Goal: Information Seeking & Learning: Learn about a topic

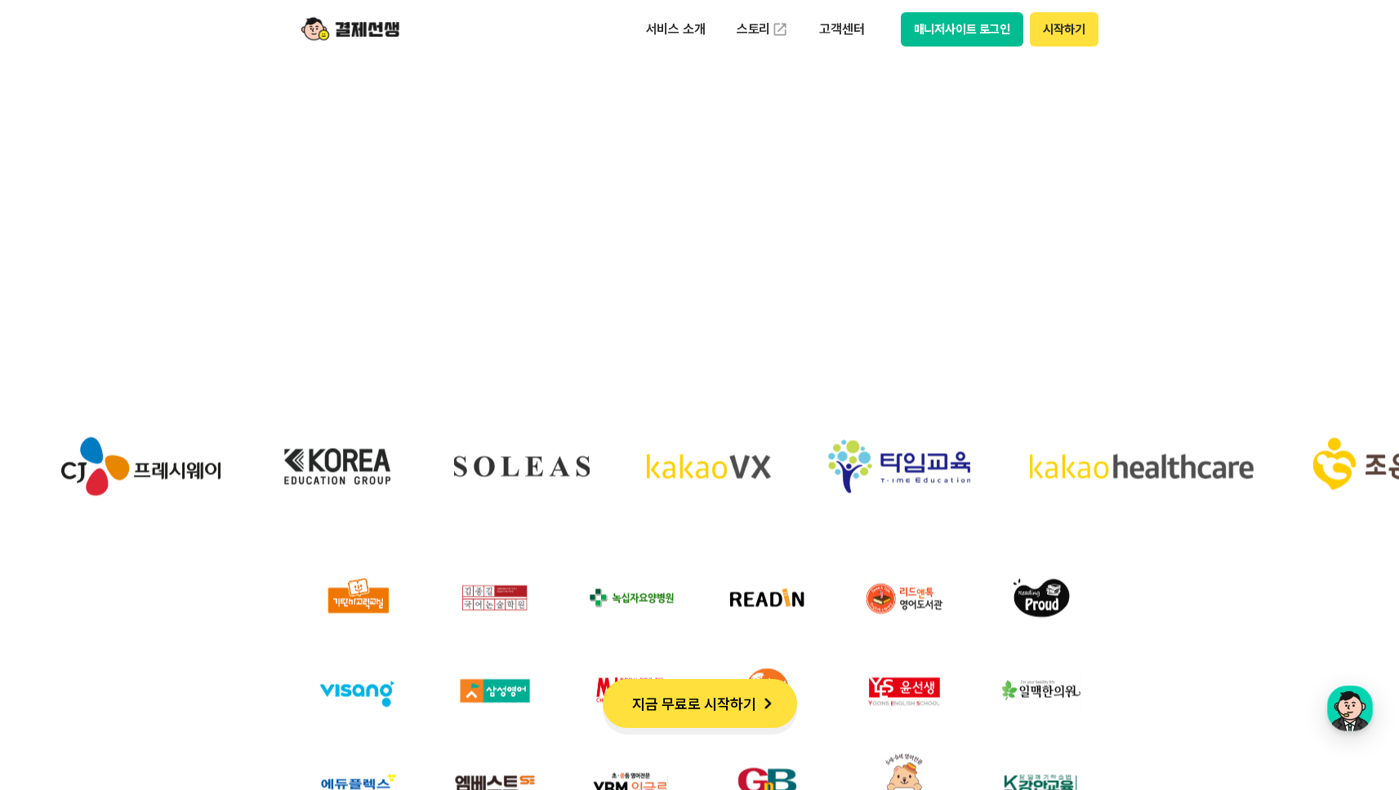
scroll to position [4860, 0]
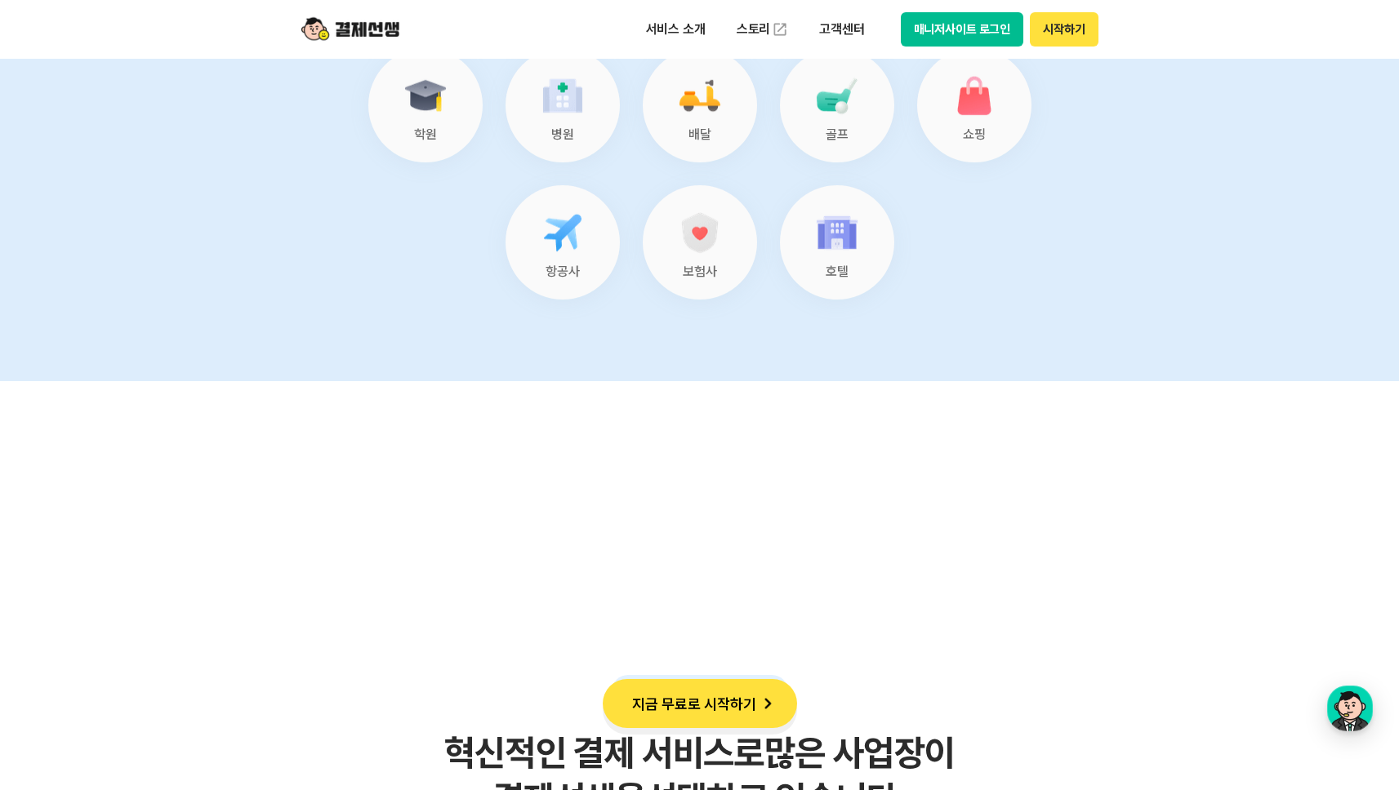
scroll to position [7501, 0]
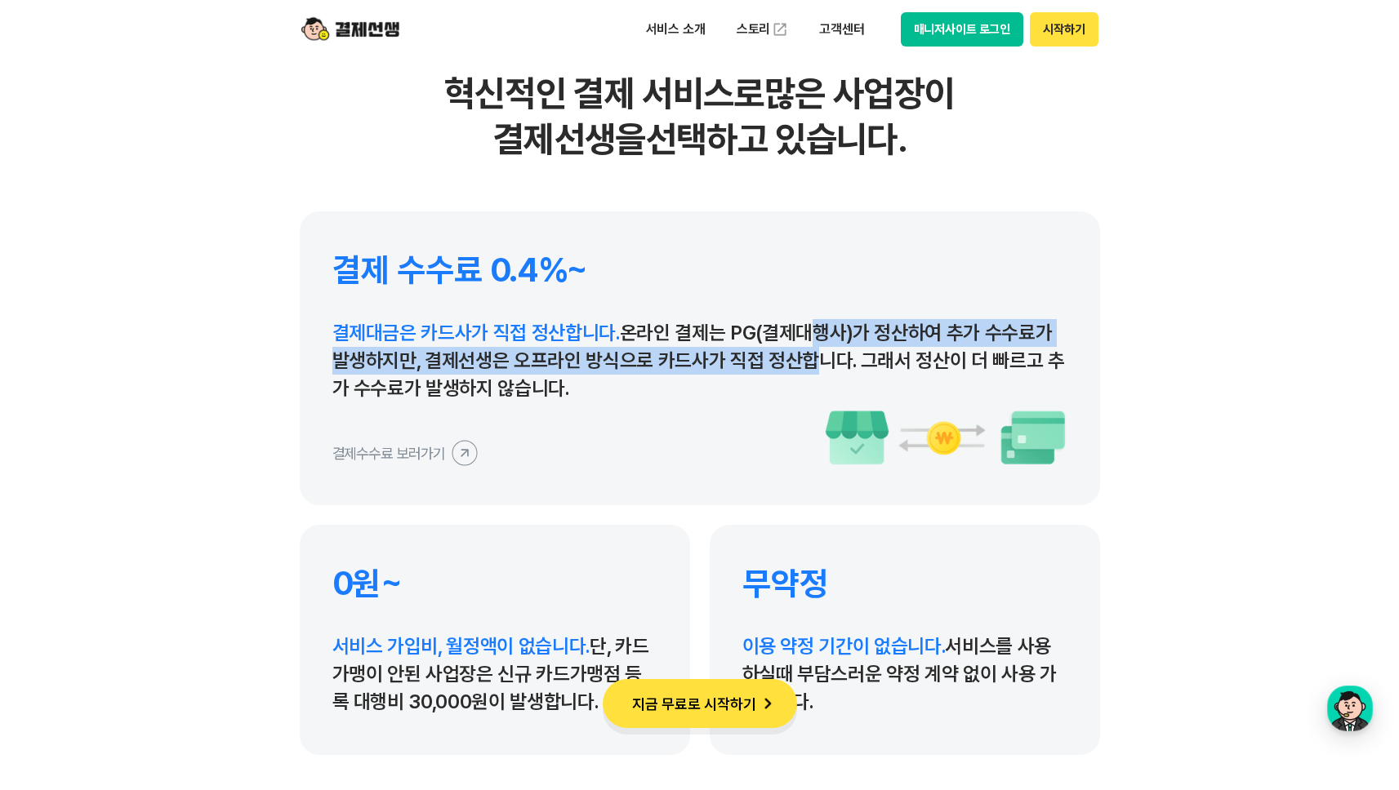
click at [797, 373] on p "결제대금은 카드사가 직접 정산합니다. 온라인 결제는 PG(결제대행사)가 정산하여 추가 수수료가 발생하지만, 결제선생은 오프라인 방식으로 카드사…" at bounding box center [699, 360] width 735 height 83
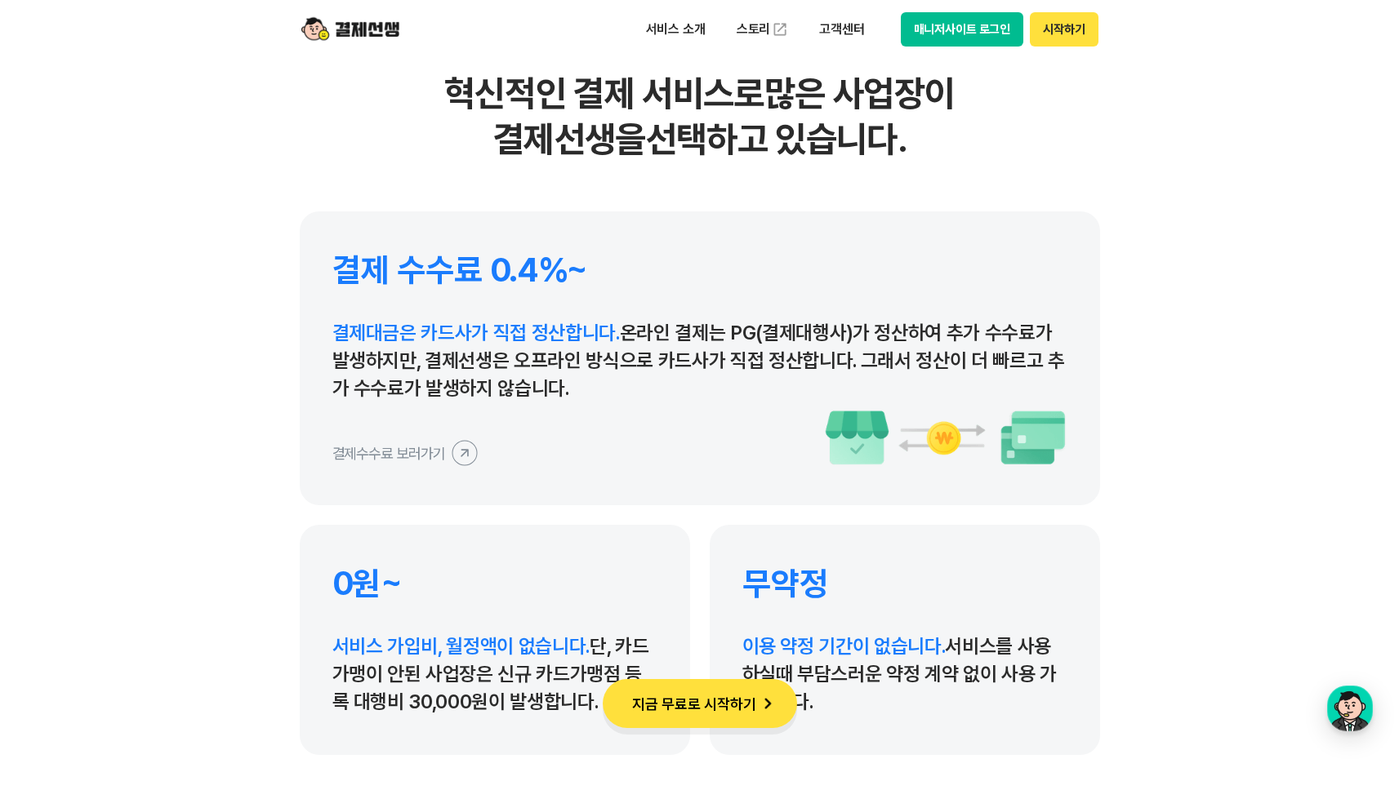
click at [776, 406] on div "결제 수수료 0.4%~ 결제대금은 카드사가 직접 정산합니다. 온라인 결제는 PG(결제대행사)가 정산하여 추가 수수료가 발생하지만, 결제선생은 …" at bounding box center [700, 358] width 800 height 294
drag, startPoint x: 669, startPoint y: 375, endPoint x: 591, endPoint y: 380, distance: 78.5
click at [591, 380] on p "결제대금은 카드사가 직접 정산합니다. 온라인 결제는 PG(결제대행사)가 정산하여 추가 수수료가 발생하지만, 결제선생은 오프라인 방식으로 카드사…" at bounding box center [699, 360] width 735 height 83
click at [592, 379] on p "결제대금은 카드사가 직접 정산합니다. 온라인 결제는 PG(결제대행사)가 정산하여 추가 수수료가 발생하지만, 결제선생은 오프라인 방식으로 카드사…" at bounding box center [699, 360] width 735 height 83
click at [466, 450] on icon at bounding box center [464, 452] width 37 height 37
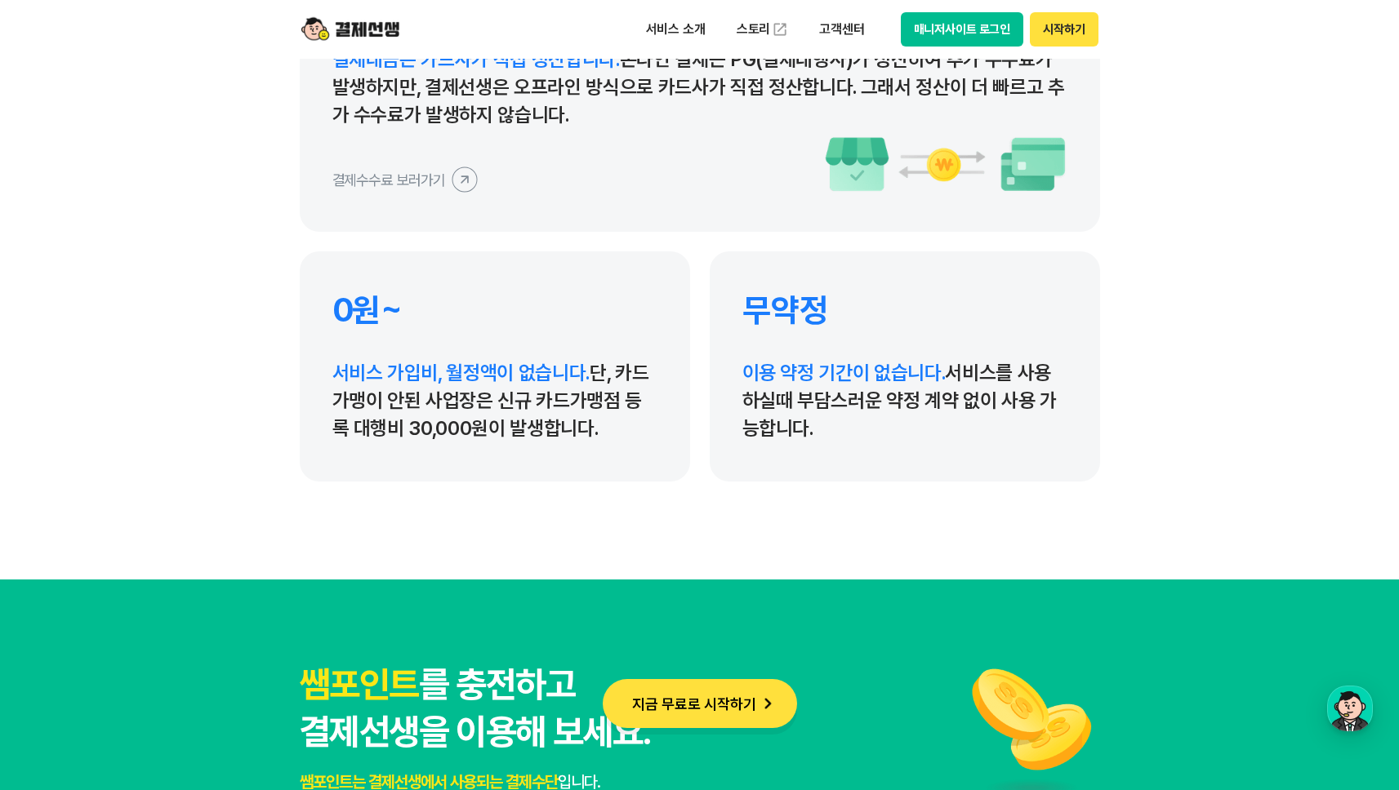
scroll to position [7828, 0]
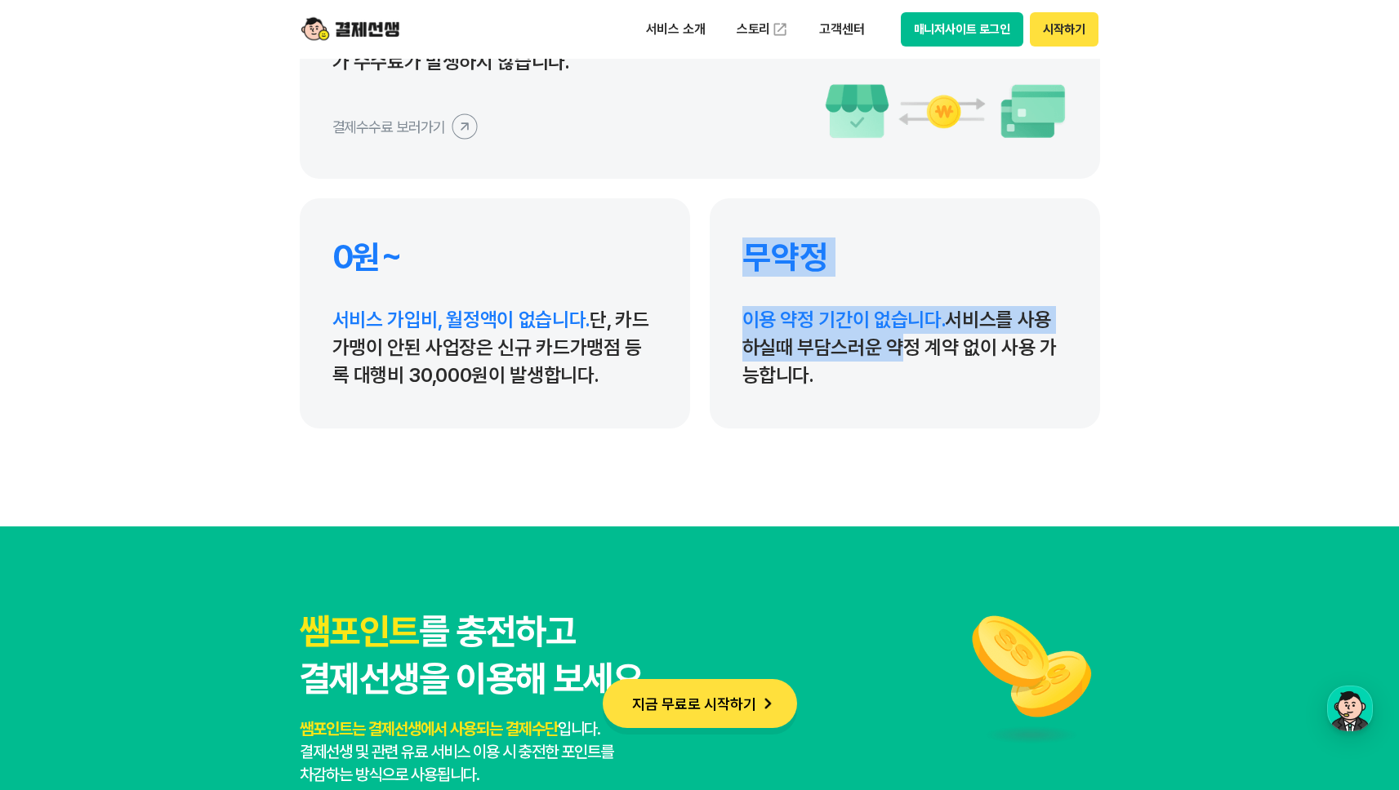
drag, startPoint x: 711, startPoint y: 269, endPoint x: 823, endPoint y: 353, distance: 139.4
click at [888, 360] on div "무약정 이용 약정 기간이 없습니다. 서비스를 사용하실때 부담스러운 약정 계약 없이 사용 가능합니다." at bounding box center [904, 313] width 390 height 230
click at [820, 353] on p "이용 약정 기간이 없습니다. 서비스를 사용하실때 부담스러운 약정 계약 없이 사용 가능합니다." at bounding box center [904, 347] width 325 height 83
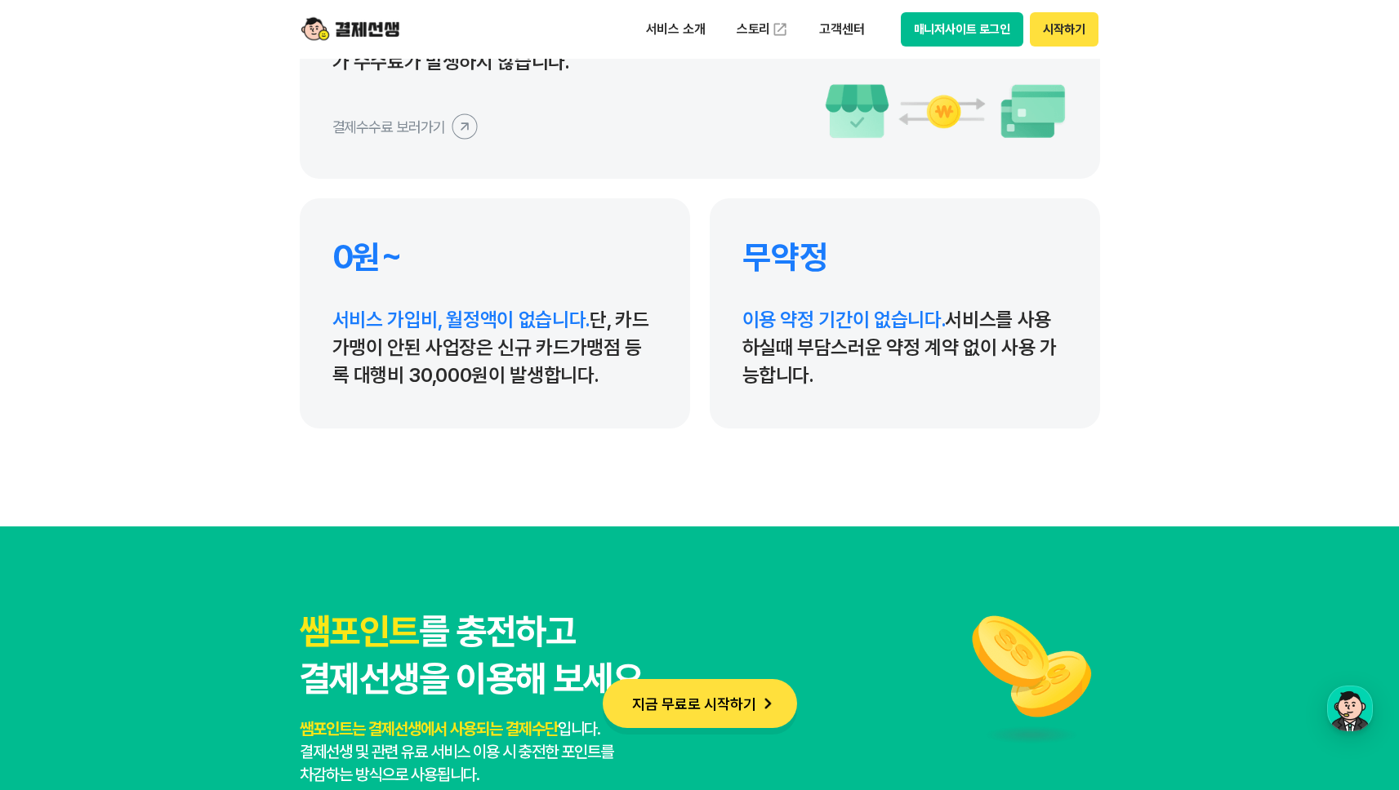
drag, startPoint x: 859, startPoint y: 380, endPoint x: 300, endPoint y: 240, distance: 575.8
click at [300, 240] on div "결제 수수료 0.4%~ 결제대금은 카드사가 직접 정산합니다. 온라인 결제는 PG(결제대행사)가 정산하여 추가 수수료가 발생하지만, 결제선생은 …" at bounding box center [700, 157] width 800 height 544
click at [453, 252] on h4 "0원~" at bounding box center [494, 257] width 325 height 39
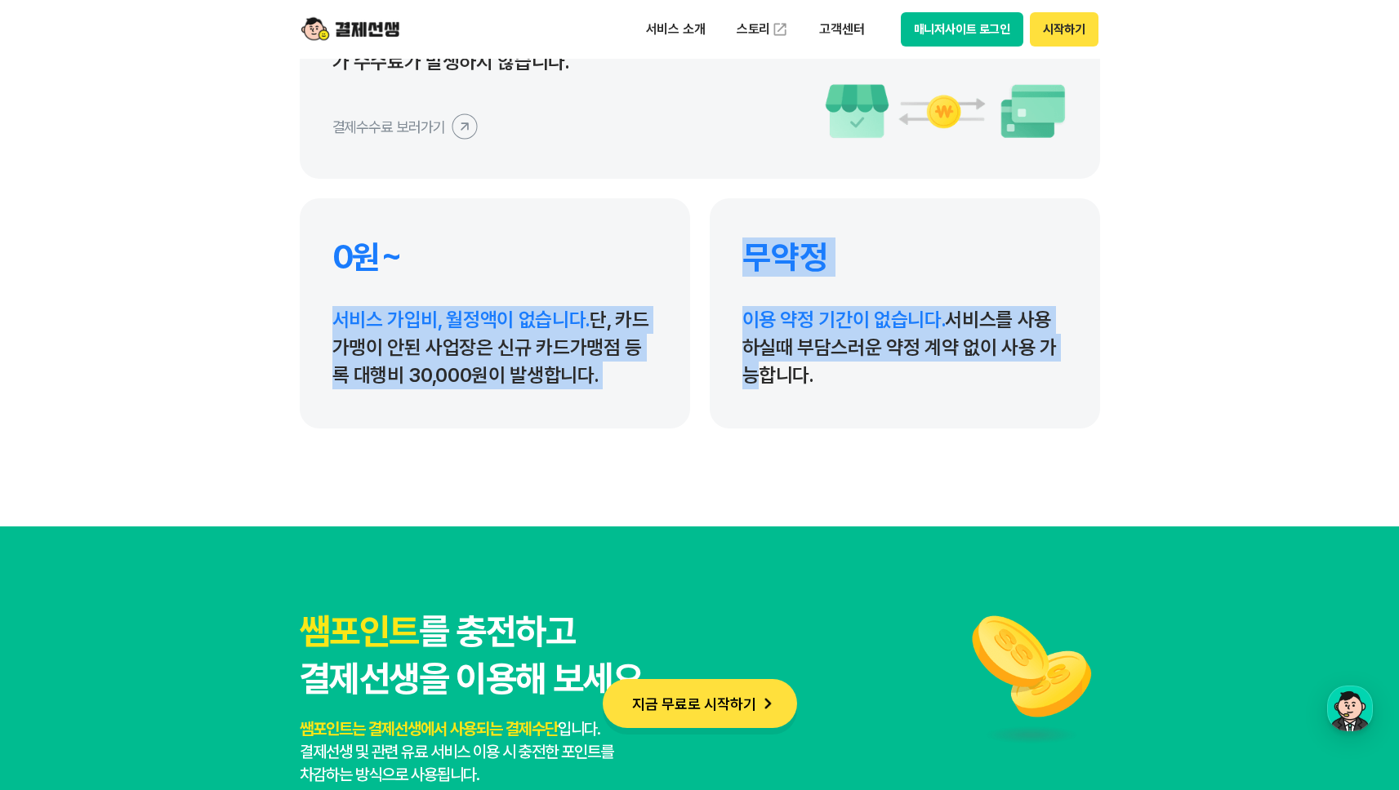
drag, startPoint x: 594, startPoint y: 238, endPoint x: 700, endPoint y: 387, distance: 182.6
click at [700, 388] on div "결제 수수료 0.4%~ 결제대금은 카드사가 직접 정산합니다. 온라인 결제는 PG(결제대행사)가 정산하여 추가 수수료가 발생하지만, 결제선생은 …" at bounding box center [700, 157] width 800 height 544
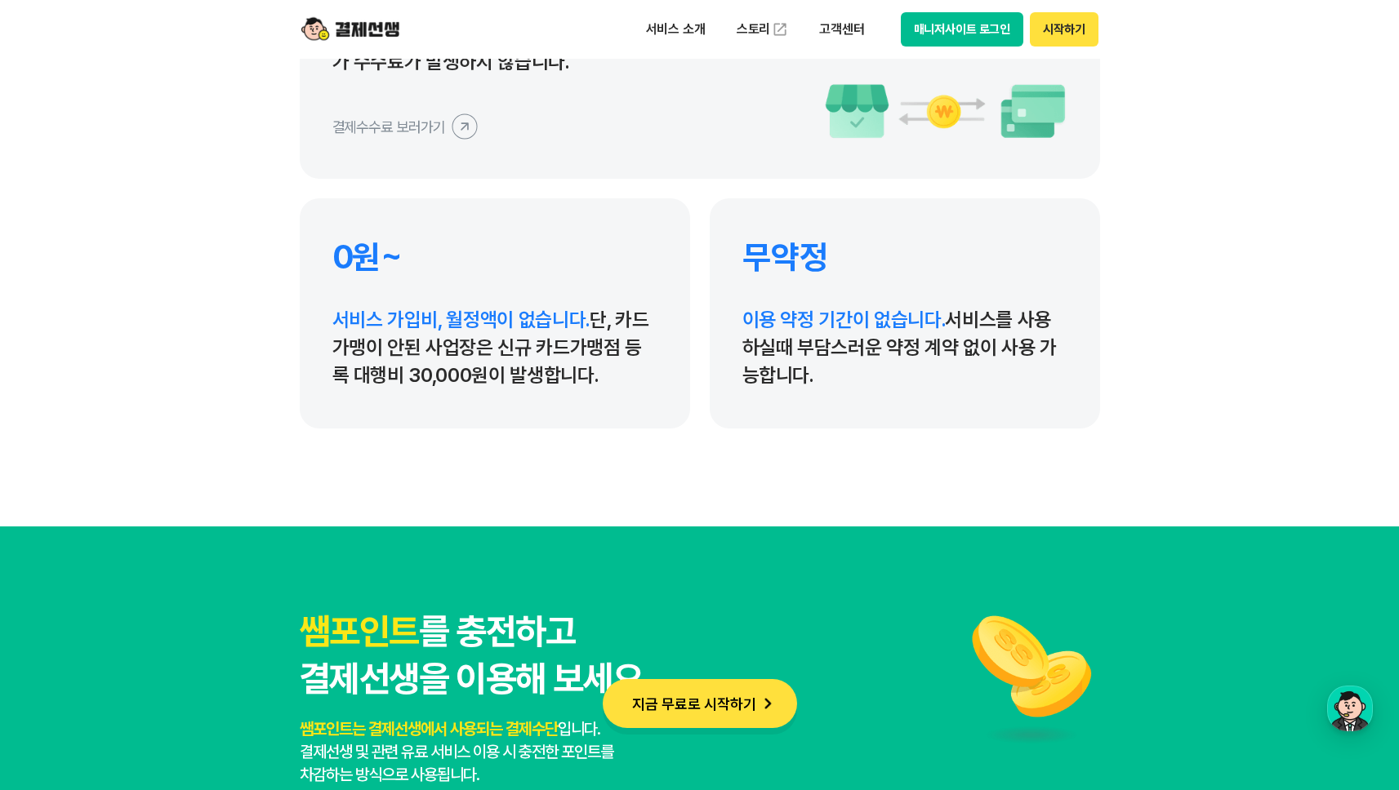
click at [700, 387] on div "결제 수수료 0.4%~ 결제대금은 카드사가 직접 정산합니다. 온라인 결제는 PG(결제대행사)가 정산하여 추가 수수료가 발생하지만, 결제선생은 …" at bounding box center [700, 157] width 800 height 544
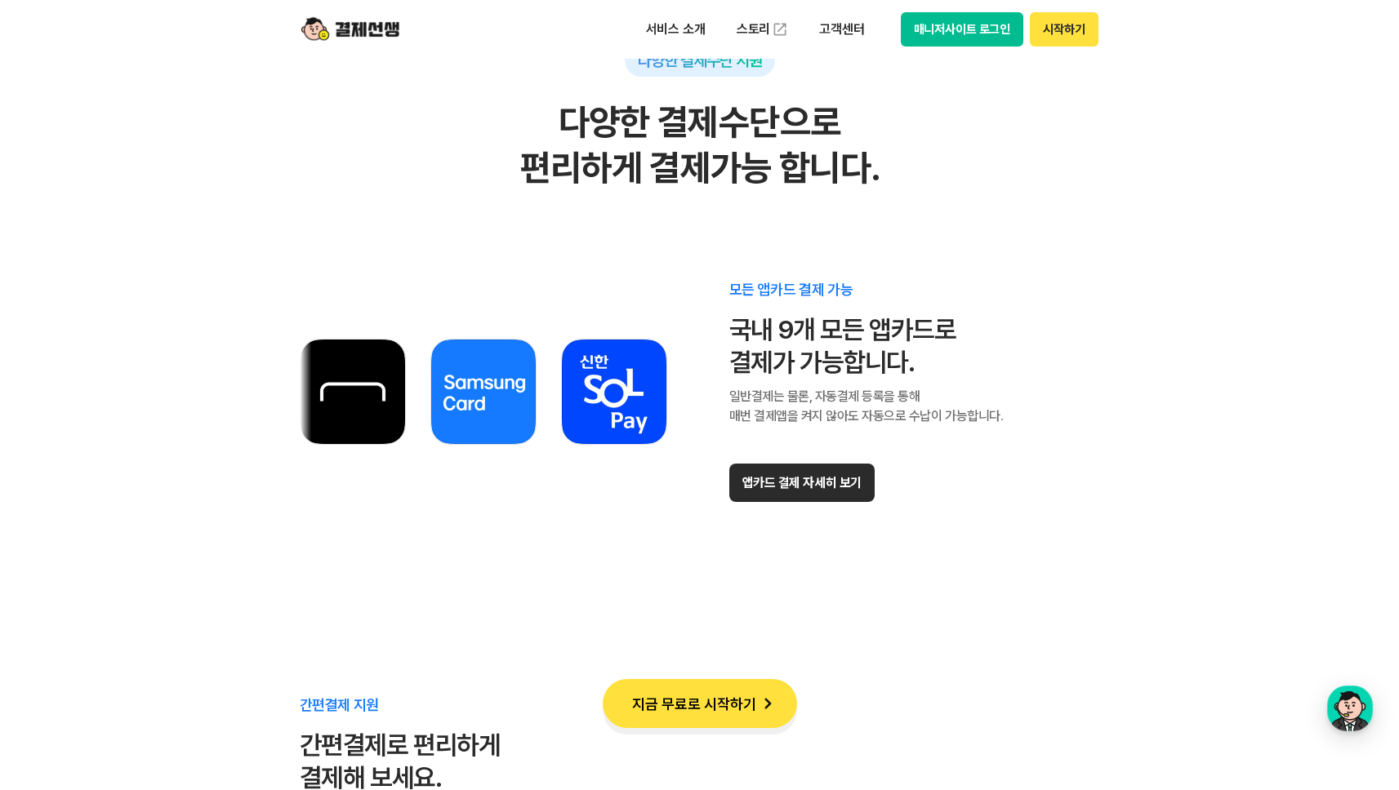
scroll to position [9218, 0]
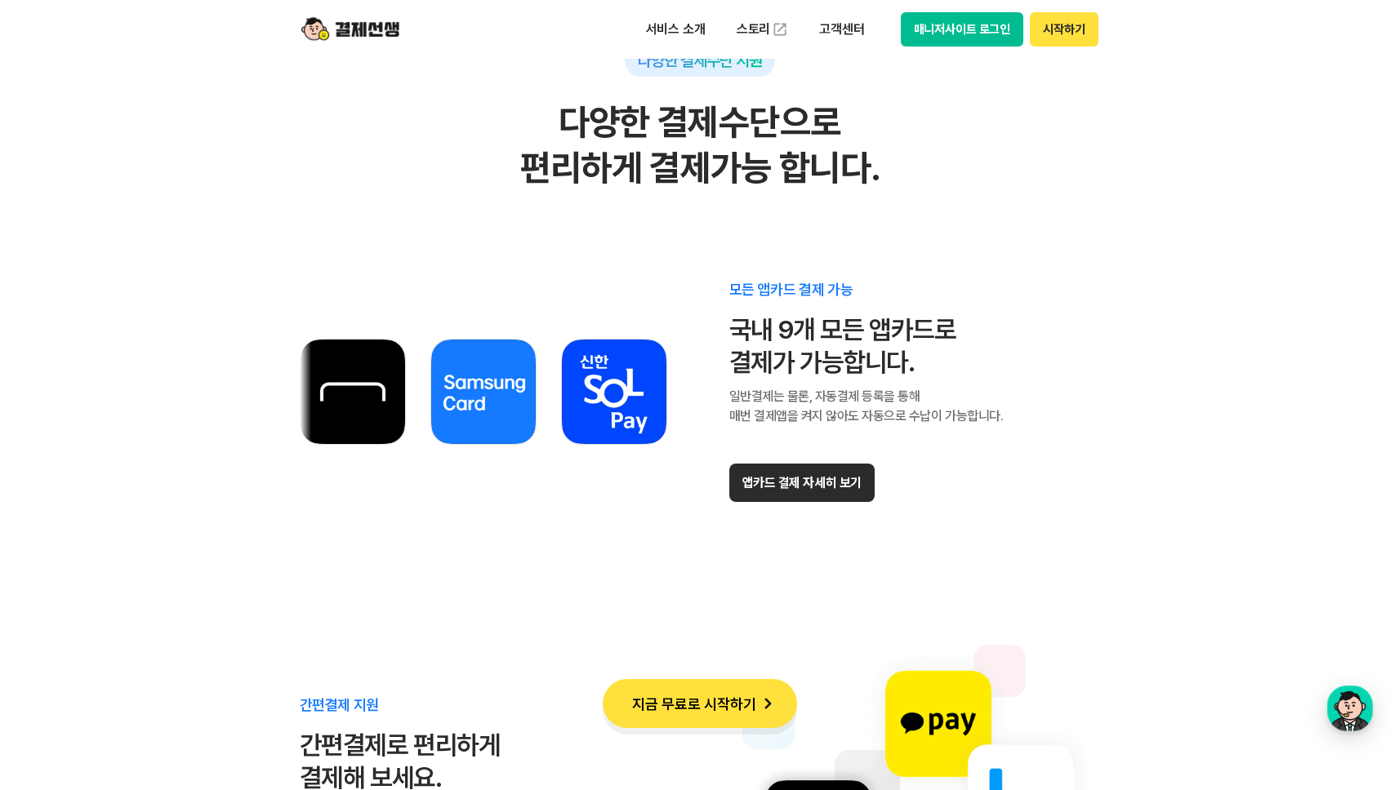
click at [755, 471] on button "앱카드 결제 자세히 보기" at bounding box center [801, 483] width 145 height 38
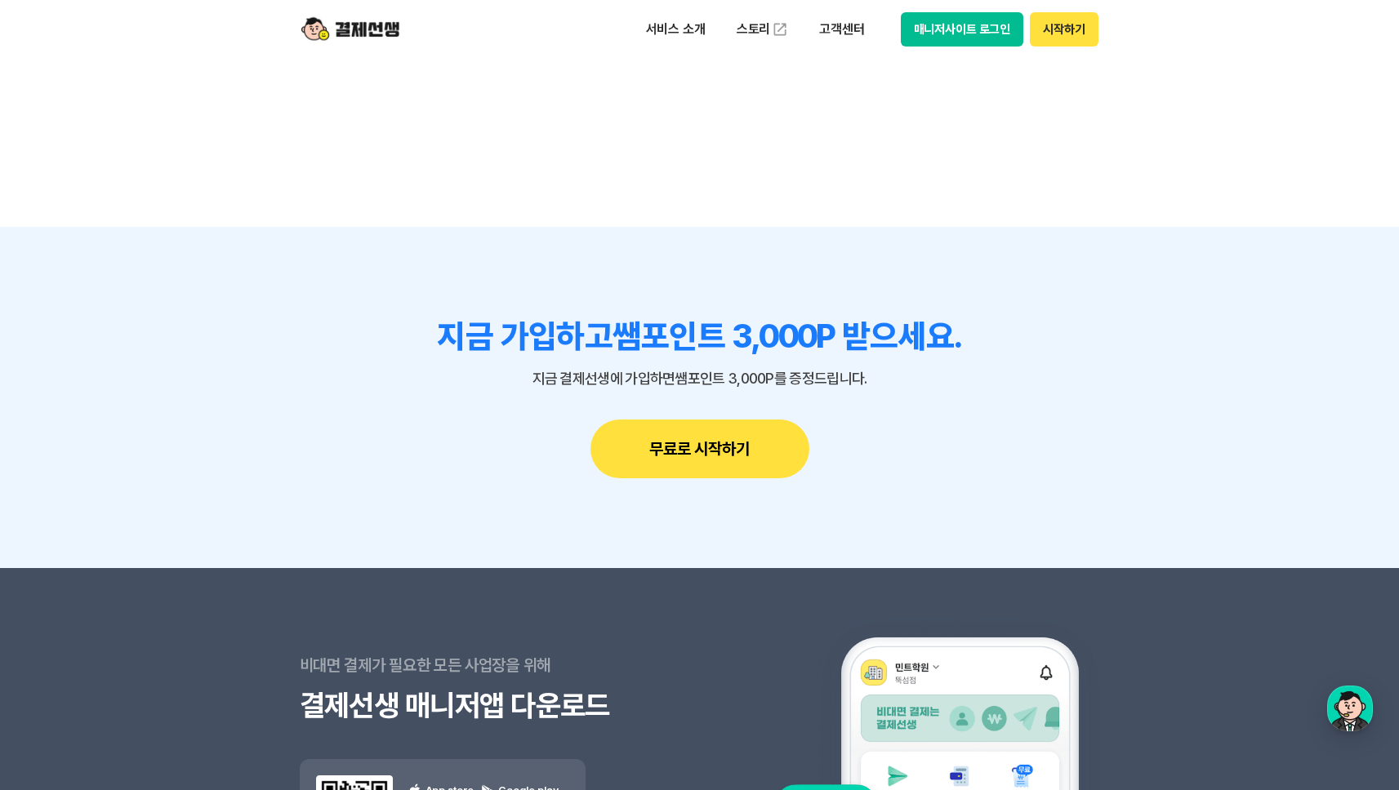
scroll to position [14090, 0]
